Goal: Find specific page/section: Find specific page/section

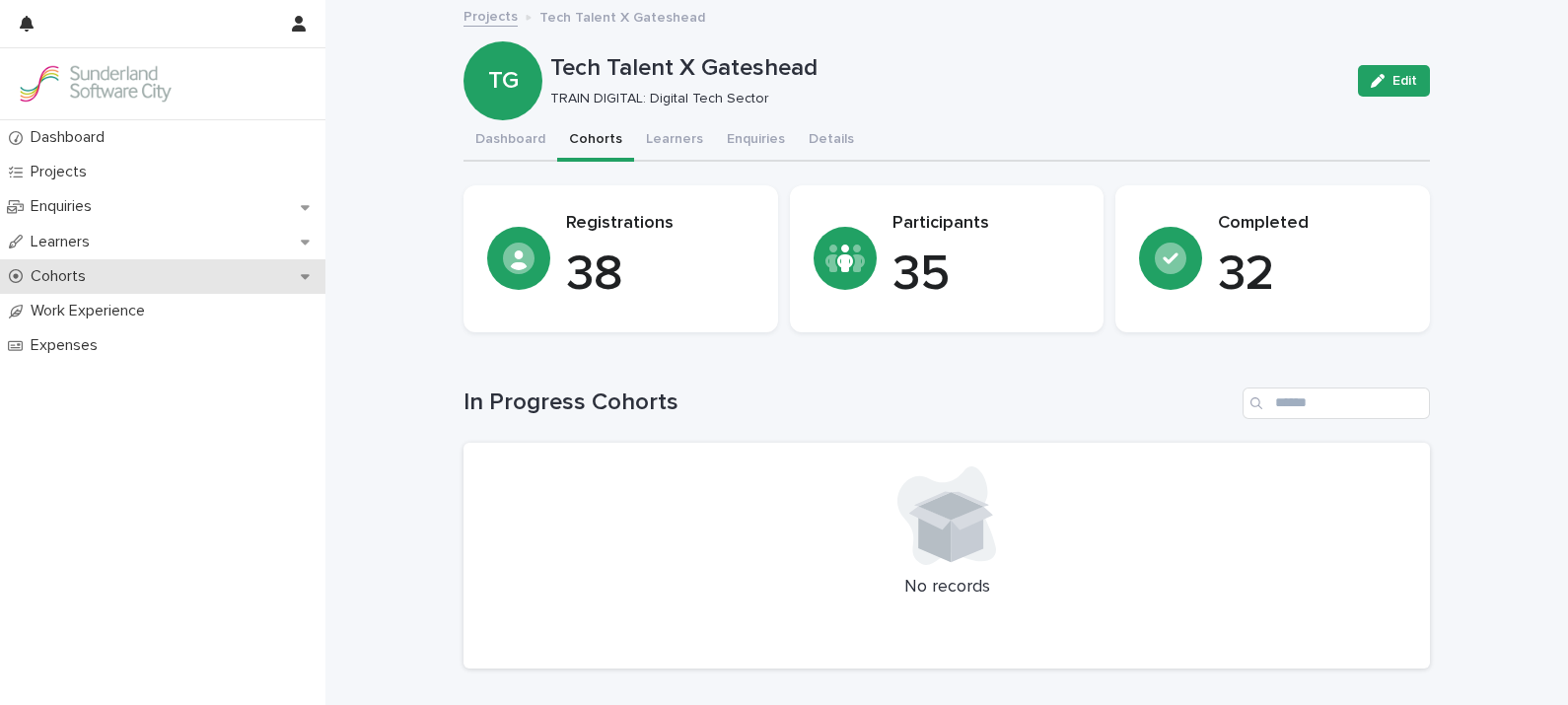
click at [59, 274] on p "Cohorts" at bounding box center [62, 276] width 79 height 19
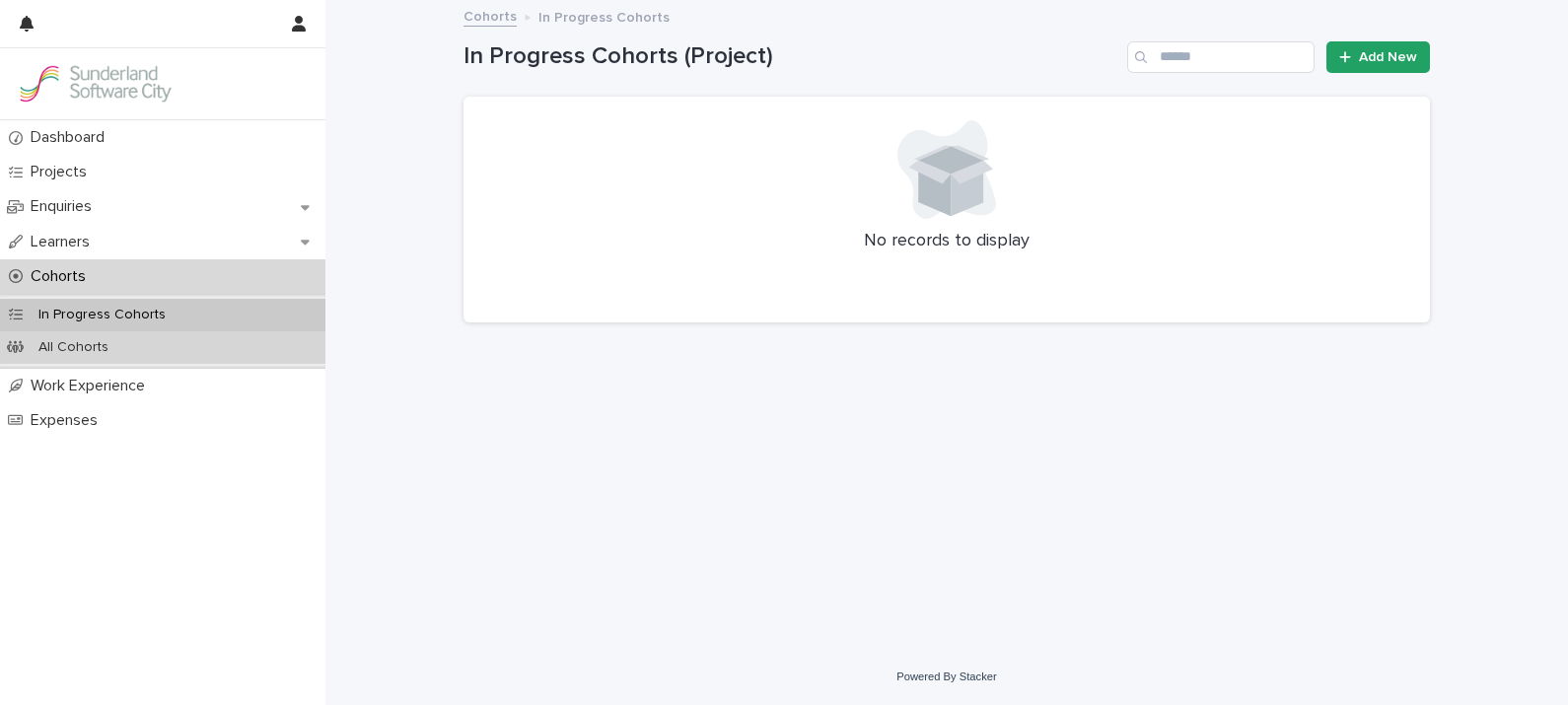
click at [71, 352] on p "All Cohorts" at bounding box center [73, 347] width 102 height 17
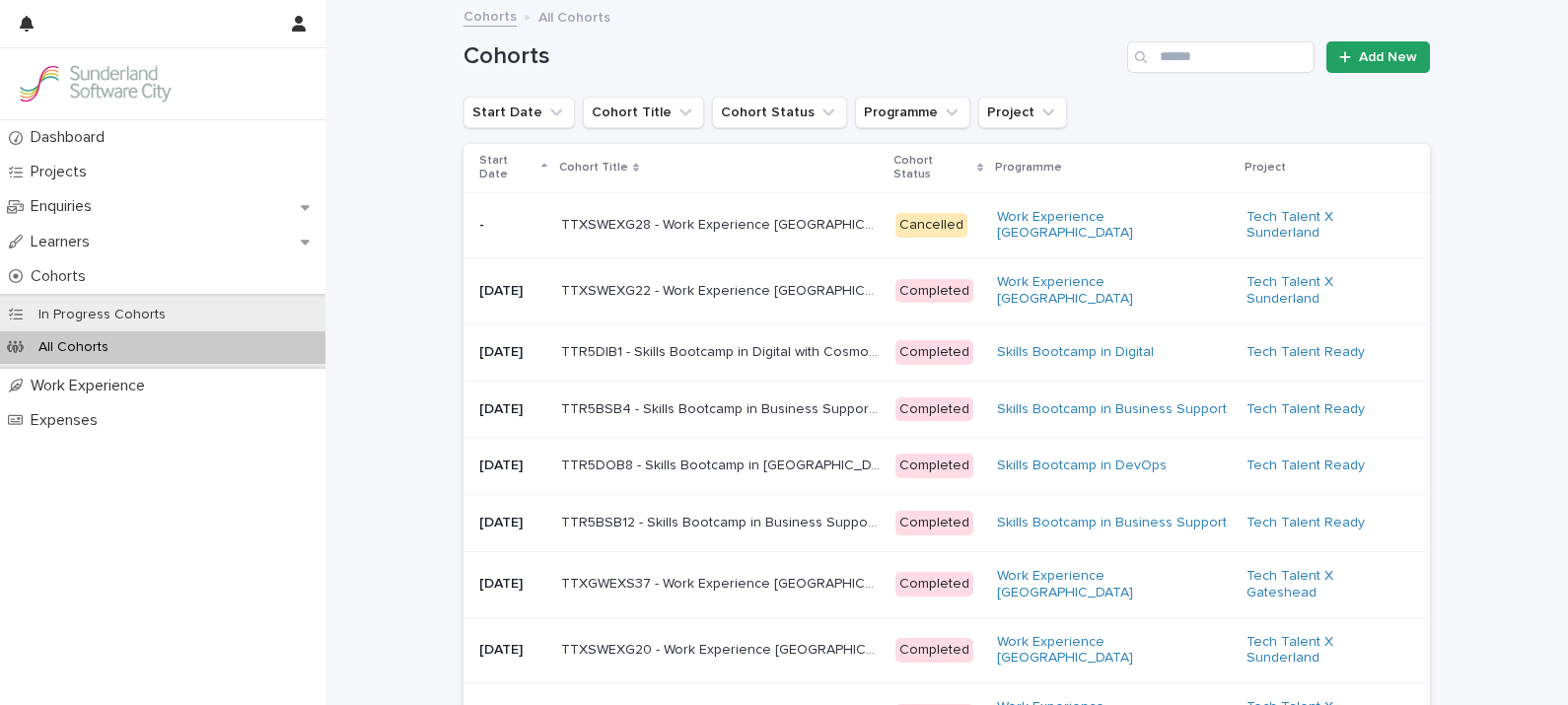
click at [479, 176] on p "Start Date" at bounding box center [508, 168] width 57 height 37
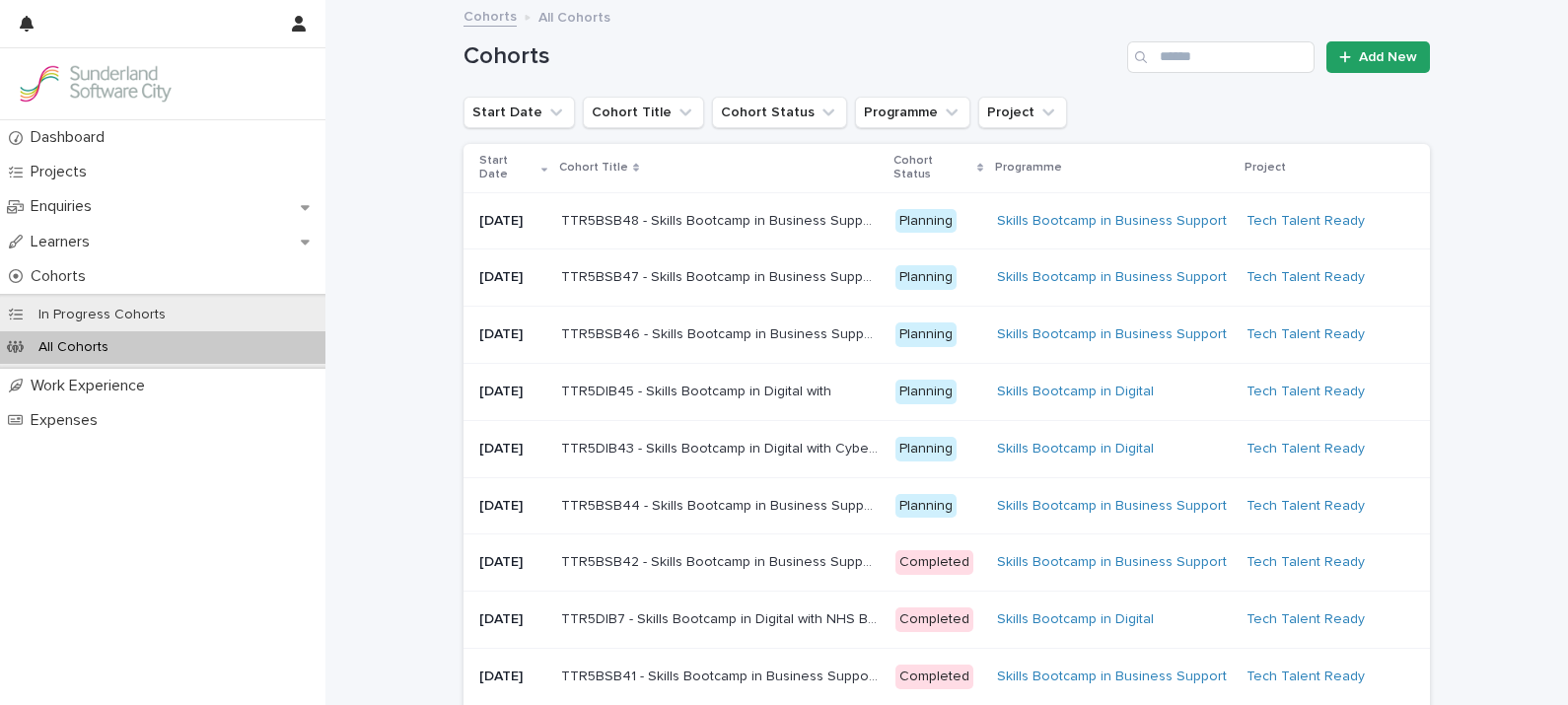
click at [763, 628] on p "TTR5DIB7 - Skills Bootcamp in Digital with NHS Business Services Authority" at bounding box center [722, 617] width 322 height 21
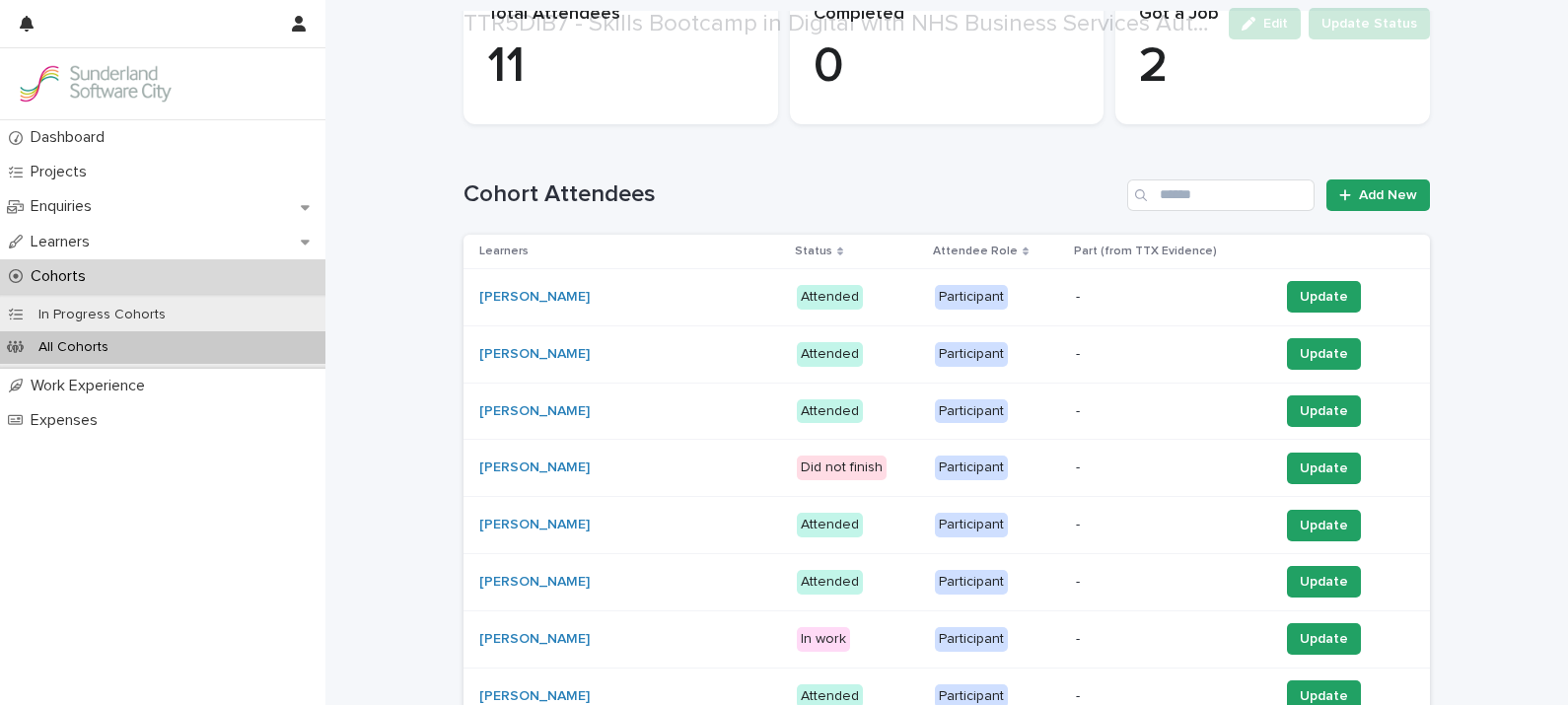
scroll to position [382, 0]
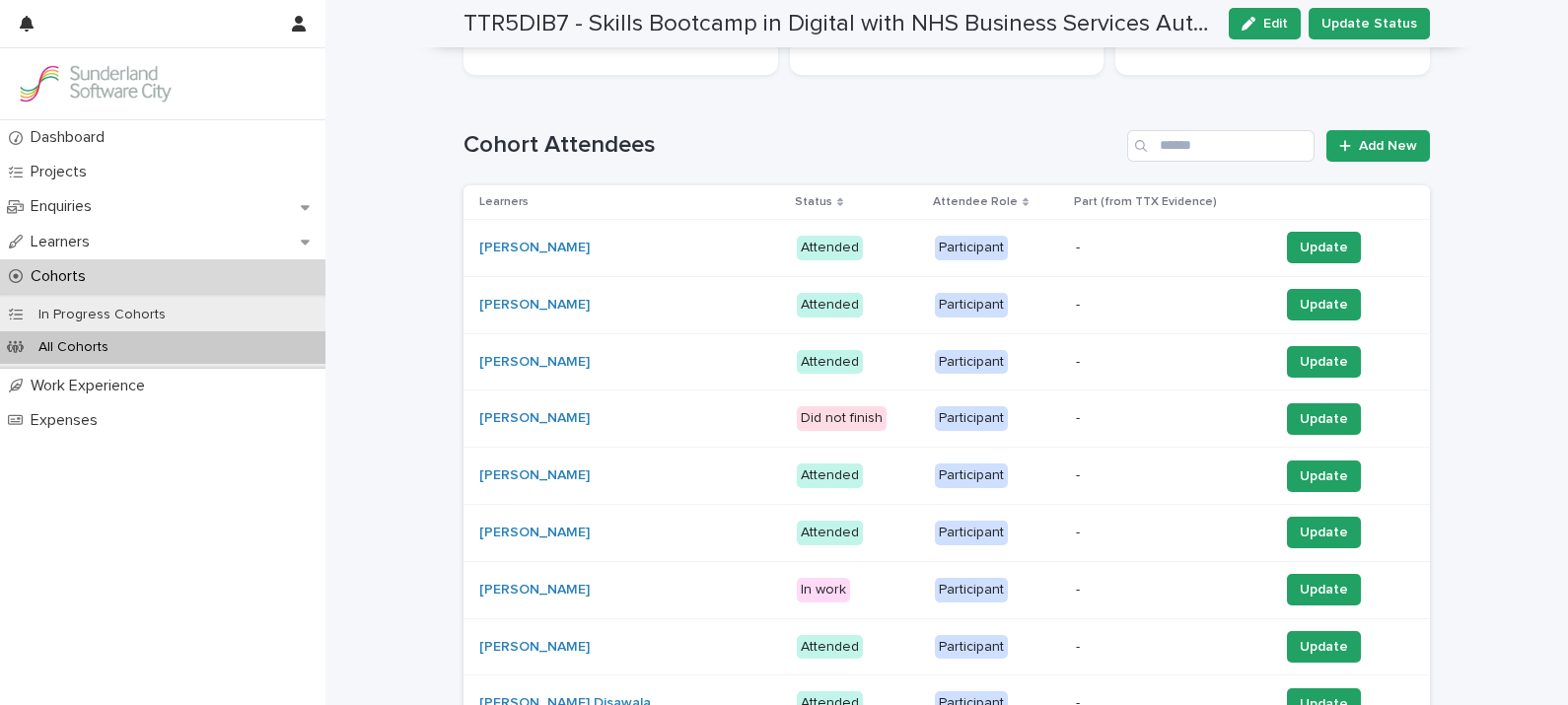
click at [1462, 351] on div "Loading... Saving… Loading... Saving… TTR5DIB7 - Skills Bootcamp in Digital wit…" at bounding box center [946, 673] width 1242 height 2107
click at [1426, 441] on div "Loading... Saving… Loading... Saving… TTR5DIB7 - Skills Bootcamp in Digital wit…" at bounding box center [946, 649] width 985 height 2058
click at [1482, 354] on div "Loading... Saving… Loading... Saving… TTR5DIB7 - Skills Bootcamp in Digital wit…" at bounding box center [946, 673] width 1242 height 2107
click at [1479, 404] on div "Loading... Saving… Loading... Saving… TTR5DIB7 - Skills Bootcamp in Digital wit…" at bounding box center [946, 673] width 1242 height 2107
click at [1505, 399] on div "Loading... Saving… Loading... Saving… TTR5DIB7 - Skills Bootcamp in Digital wit…" at bounding box center [946, 673] width 1242 height 2107
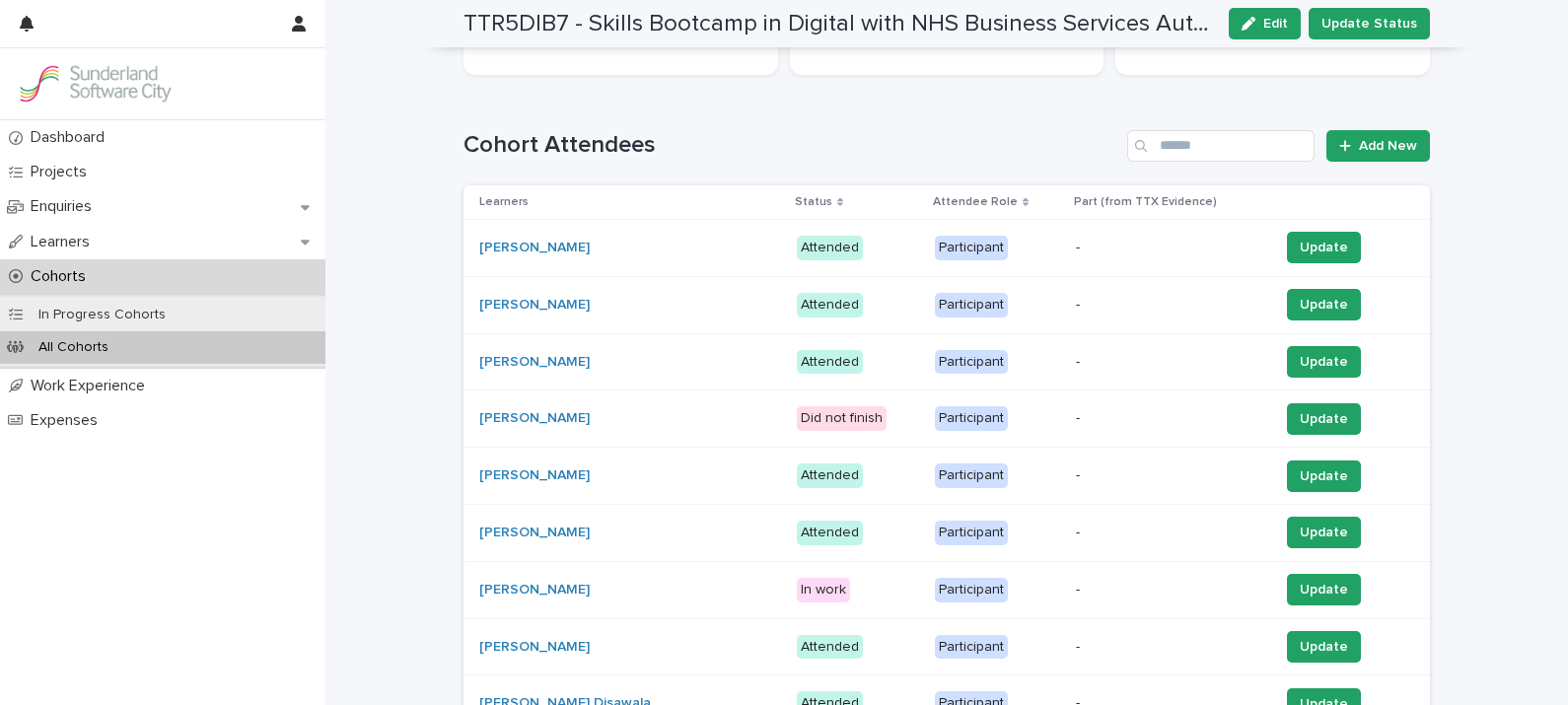
click at [1486, 517] on div "Loading... Saving… Loading... Saving… TTR5DIB7 - Skills Bootcamp in Digital wit…" at bounding box center [946, 673] width 1242 height 2107
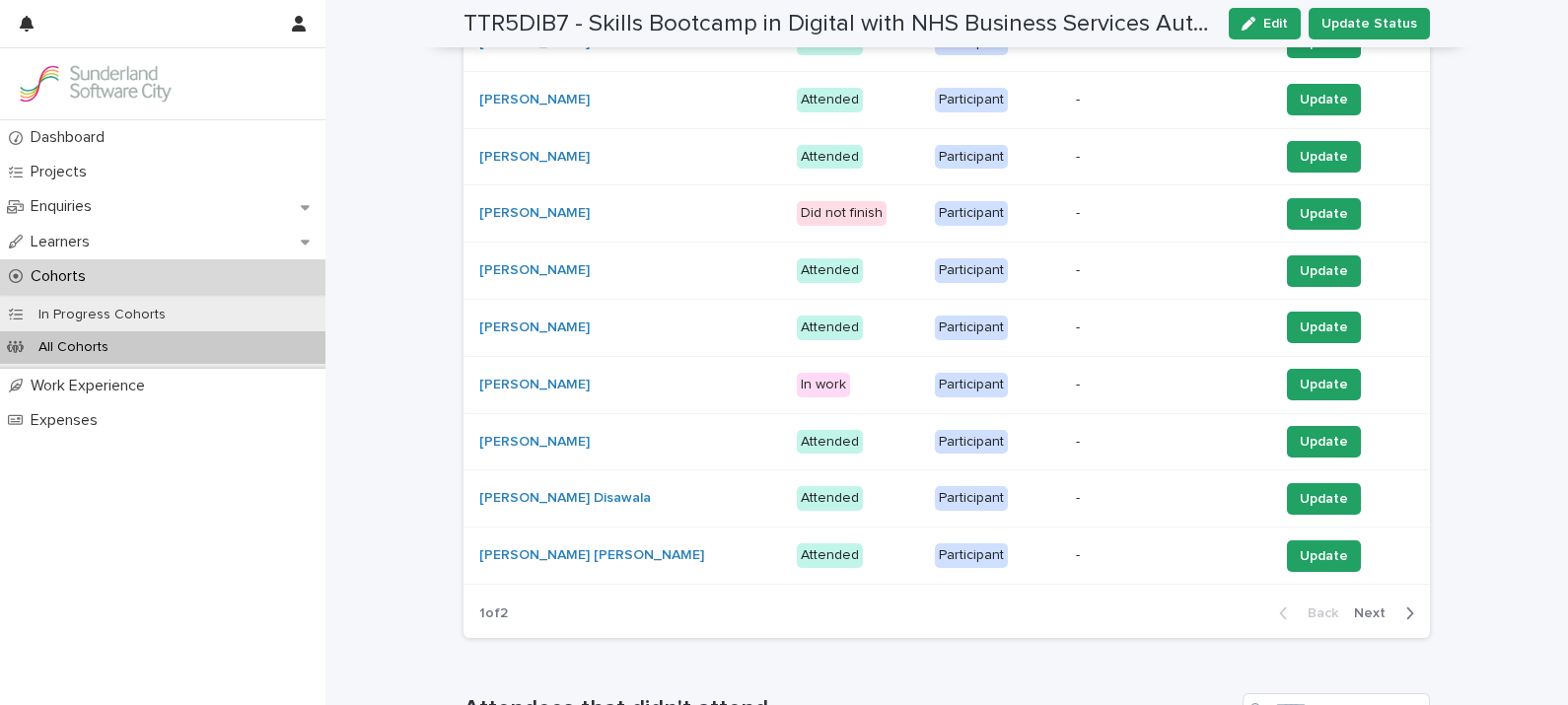
scroll to position [610, 0]
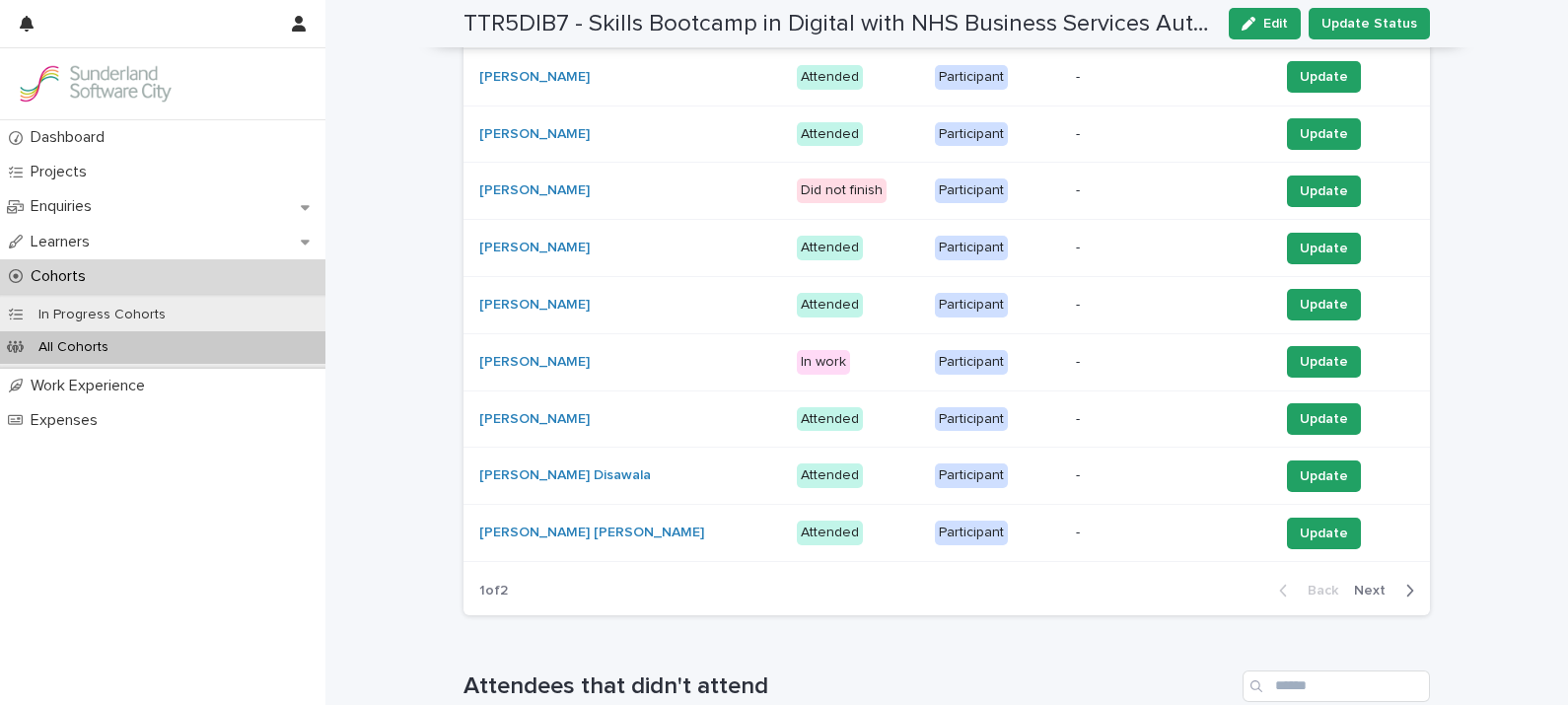
click at [1450, 450] on div "Loading... Saving… Loading... Saving… TTR5DIB7 - Skills Bootcamp in Digital wit…" at bounding box center [946, 445] width 1242 height 2107
click at [1408, 313] on td "Update" at bounding box center [1350, 305] width 159 height 57
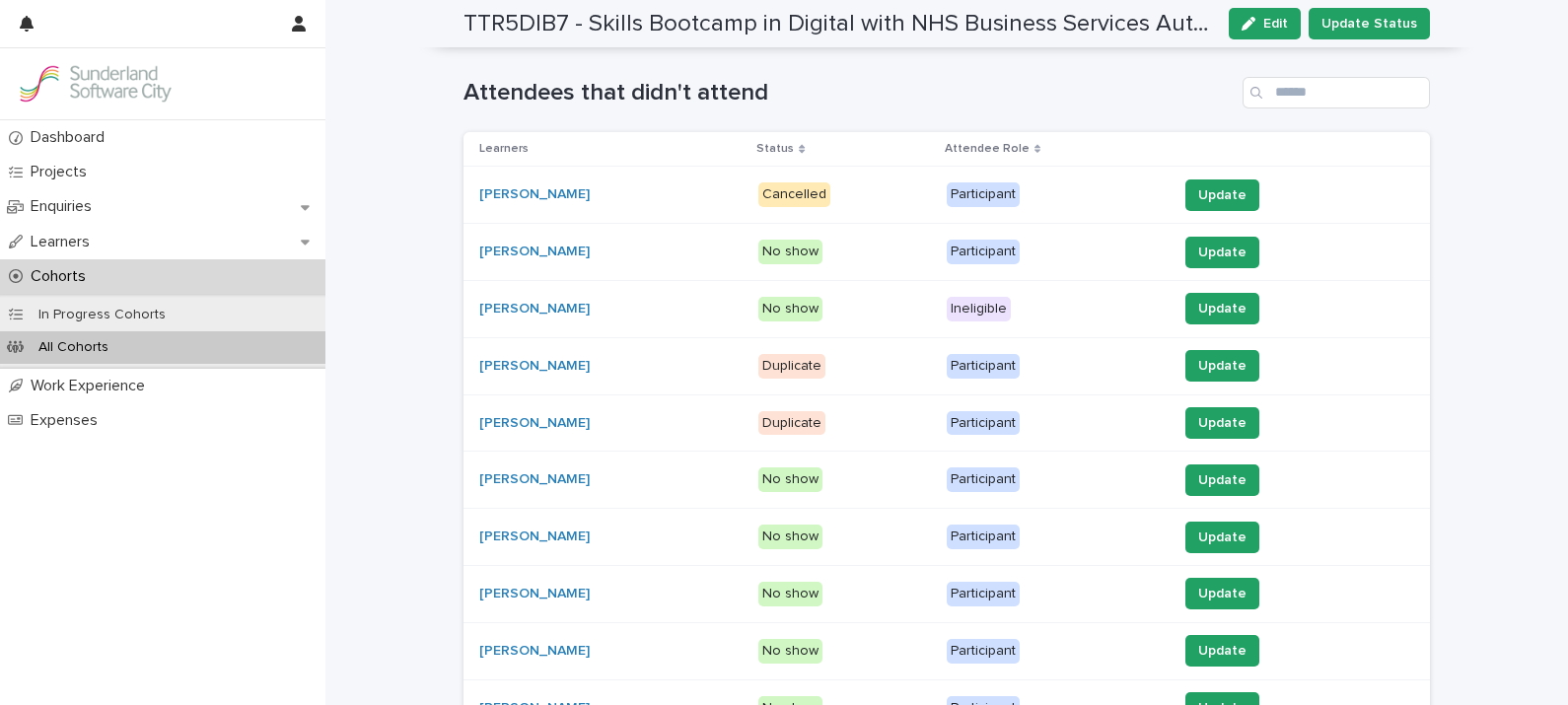
scroll to position [1453, 0]
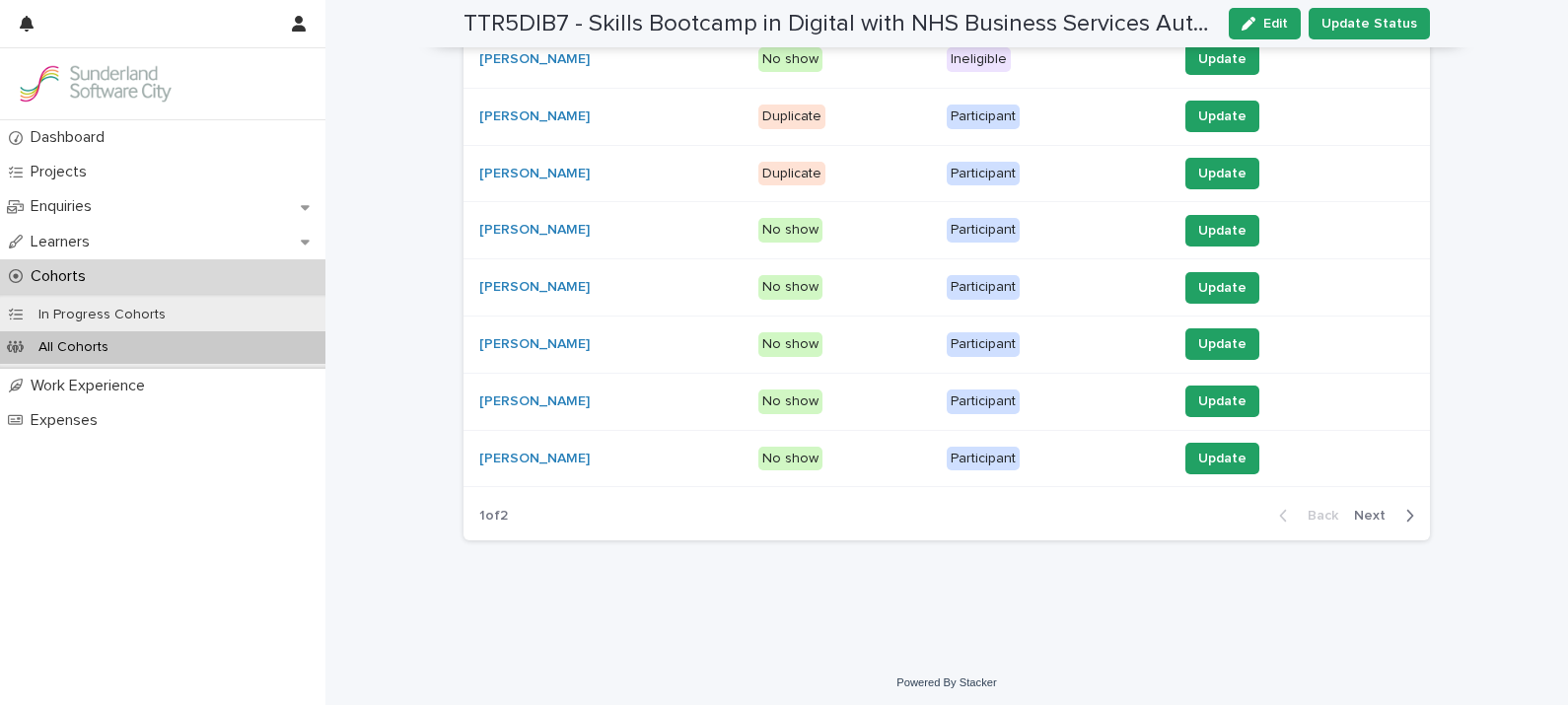
click at [1363, 509] on span "Next" at bounding box center [1375, 515] width 43 height 14
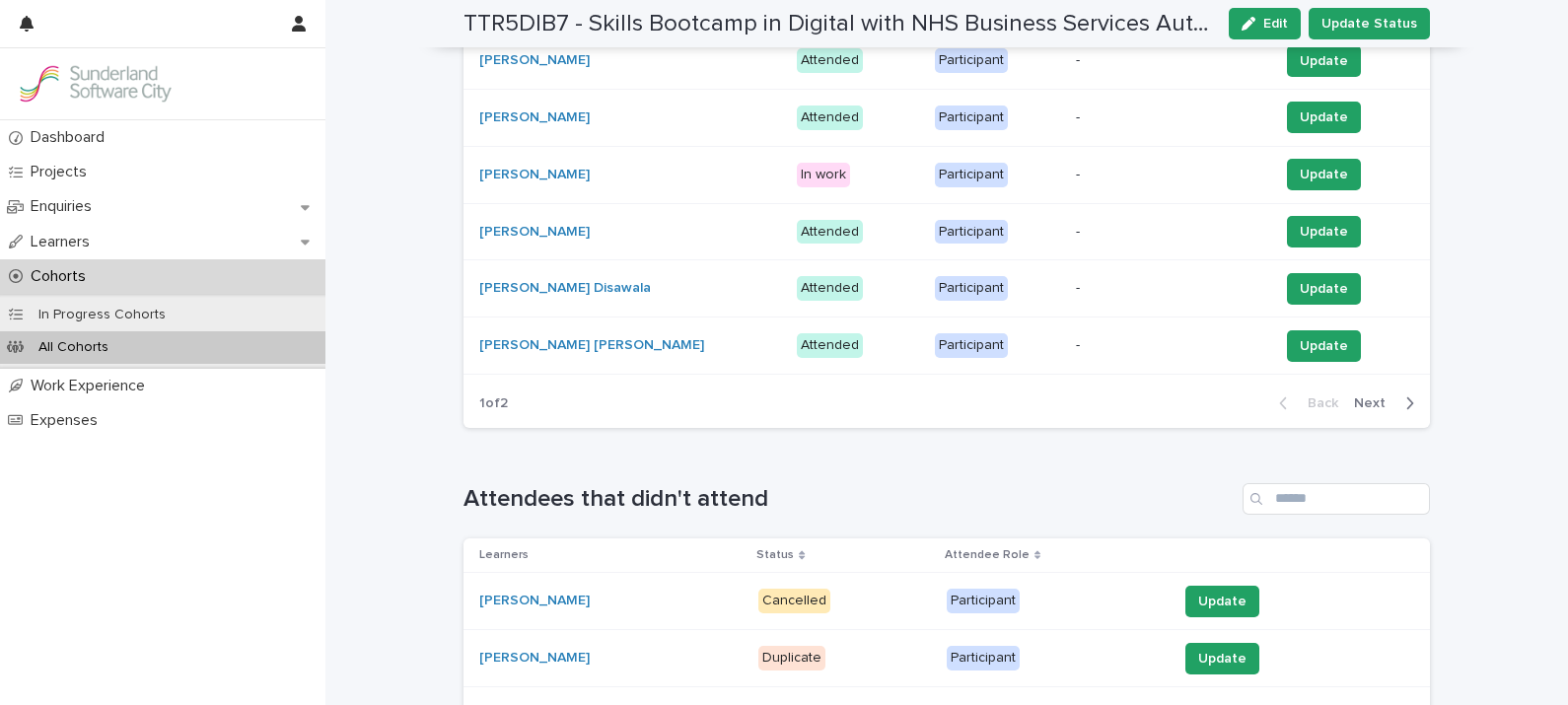
scroll to position [800, 0]
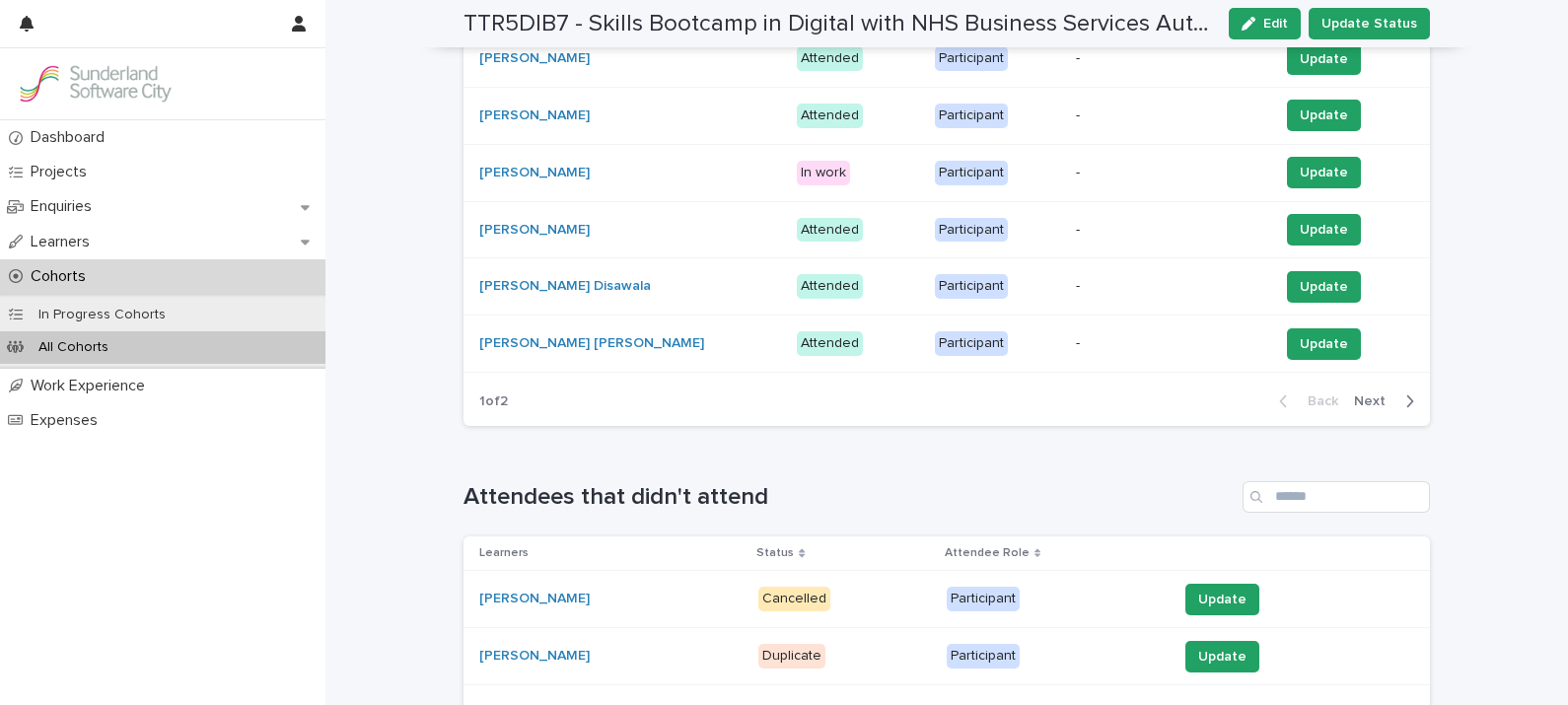
click at [1371, 394] on span "Next" at bounding box center [1375, 401] width 43 height 14
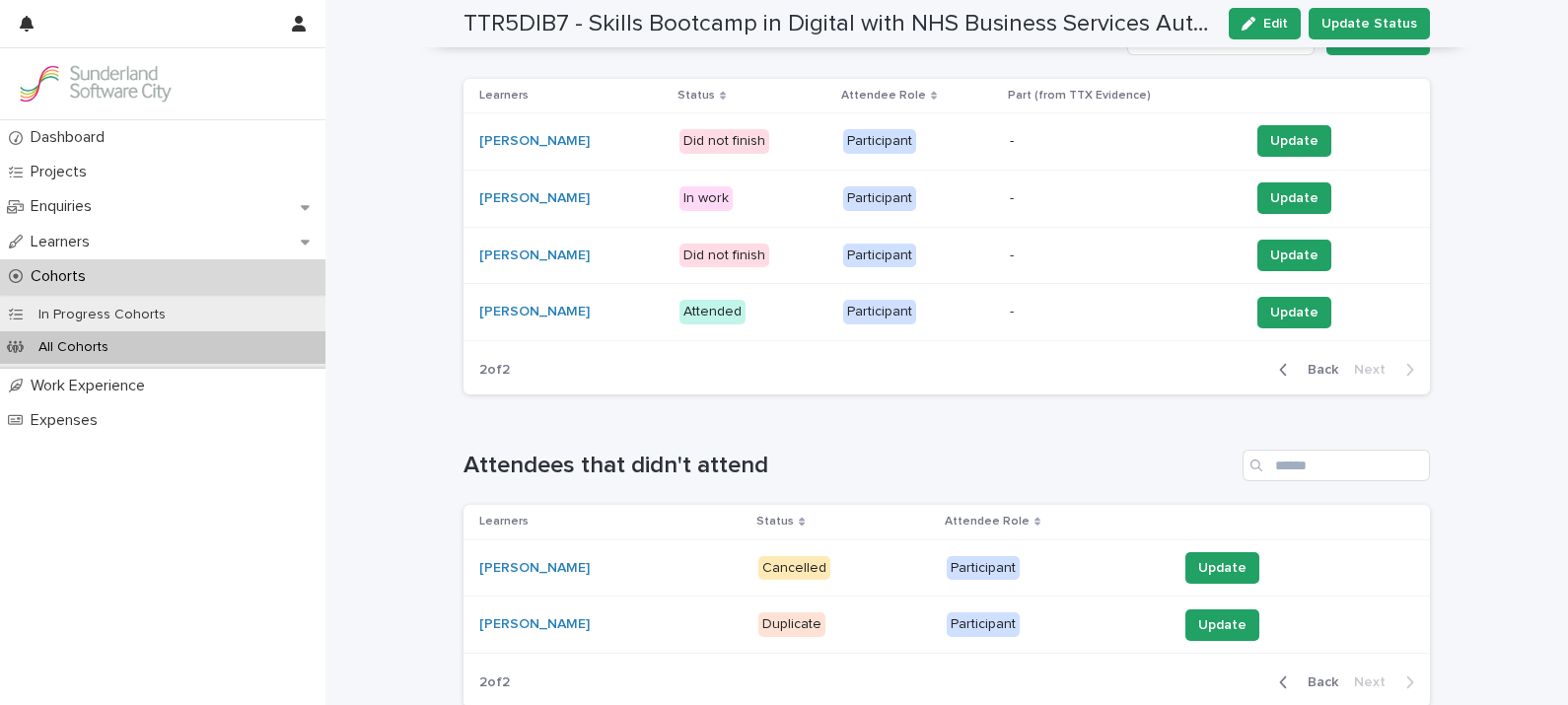
scroll to position [464, 0]
